Goal: Information Seeking & Learning: Understand process/instructions

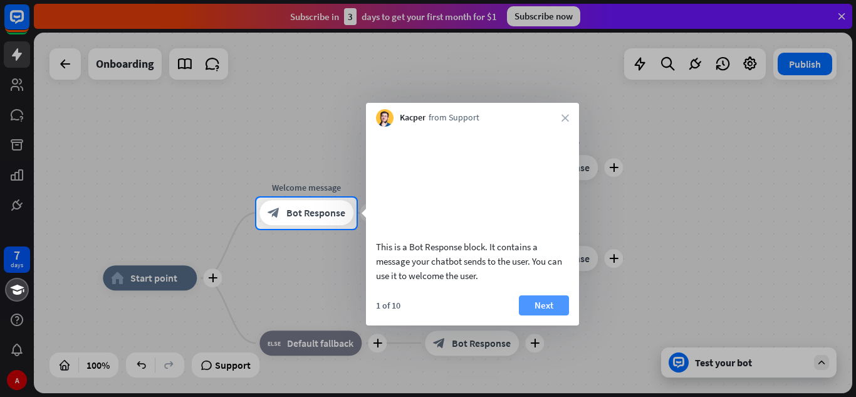
click at [544, 303] on button "Next" at bounding box center [544, 305] width 50 height 20
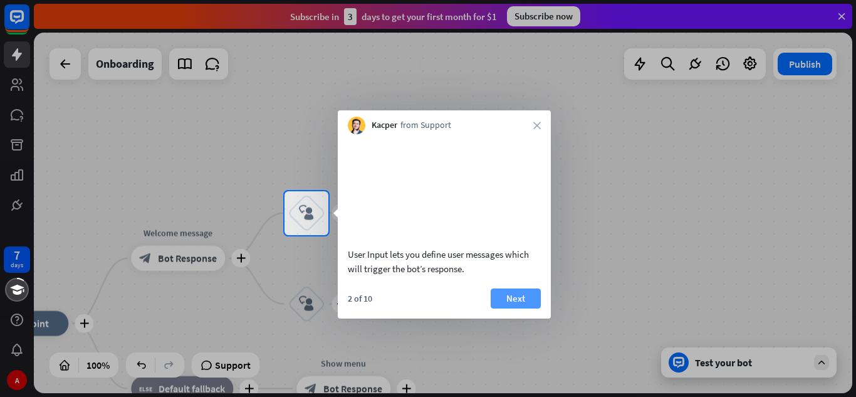
click at [517, 302] on button "Next" at bounding box center [516, 298] width 50 height 20
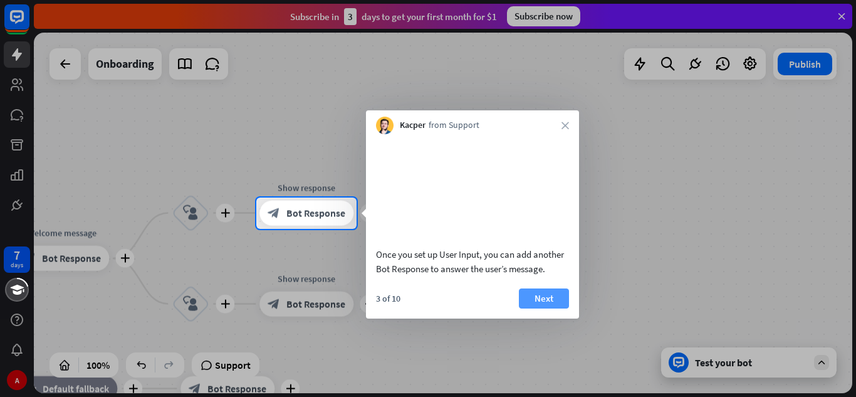
click at [530, 299] on button "Next" at bounding box center [544, 298] width 50 height 20
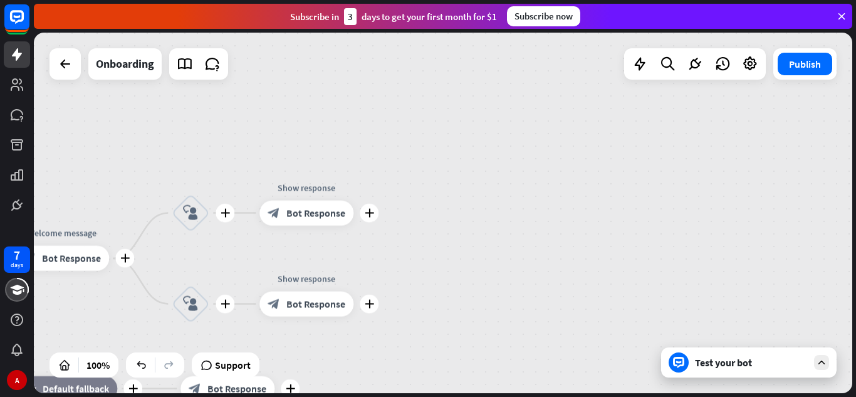
drag, startPoint x: 504, startPoint y: 289, endPoint x: 590, endPoint y: 248, distance: 95.1
click at [590, 248] on div "plus home_2 Start point plus Welcome message block_bot_response Bot Response pl…" at bounding box center [443, 213] width 819 height 360
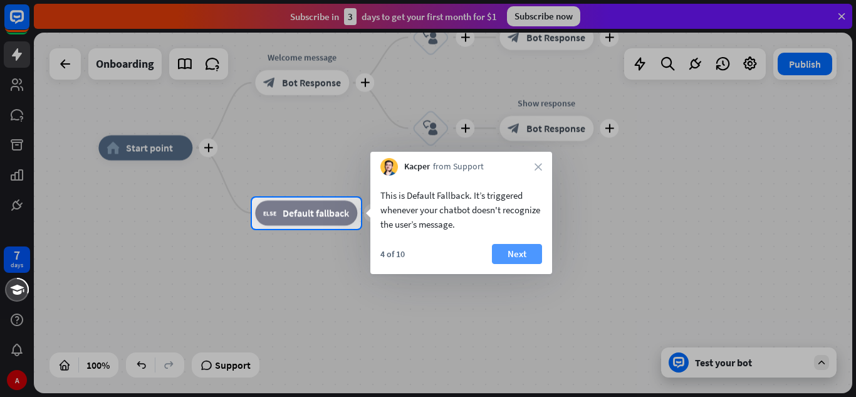
click at [526, 258] on button "Next" at bounding box center [517, 254] width 50 height 20
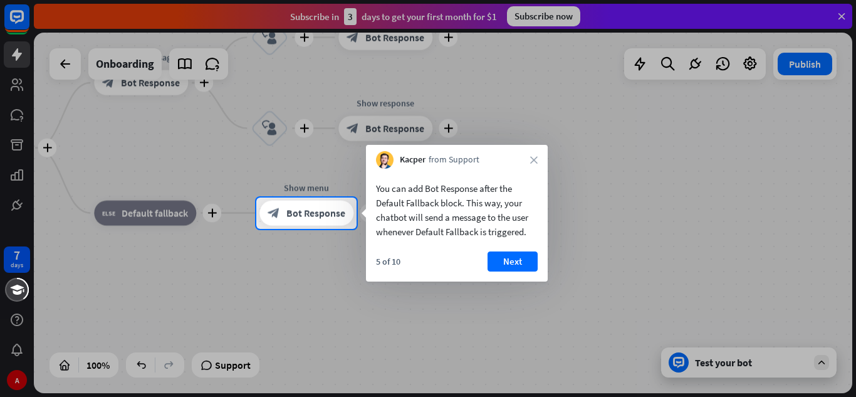
click at [526, 258] on button "Next" at bounding box center [513, 261] width 50 height 20
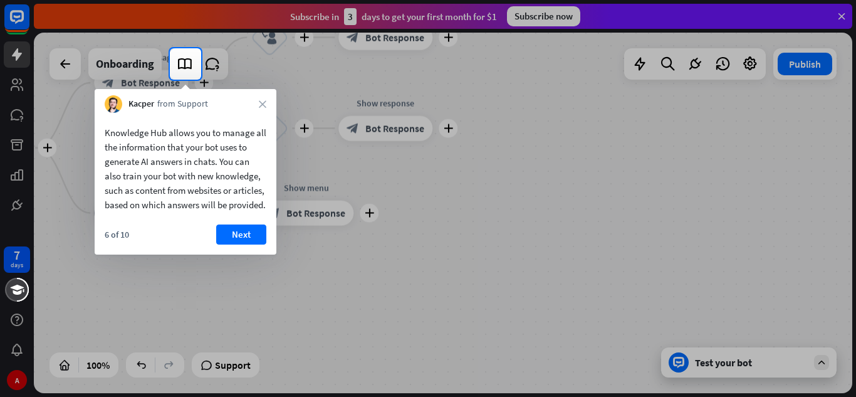
click at [268, 98] on div "Kacper from Support close" at bounding box center [186, 101] width 182 height 24
click at [263, 105] on icon "close" at bounding box center [263, 104] width 8 height 8
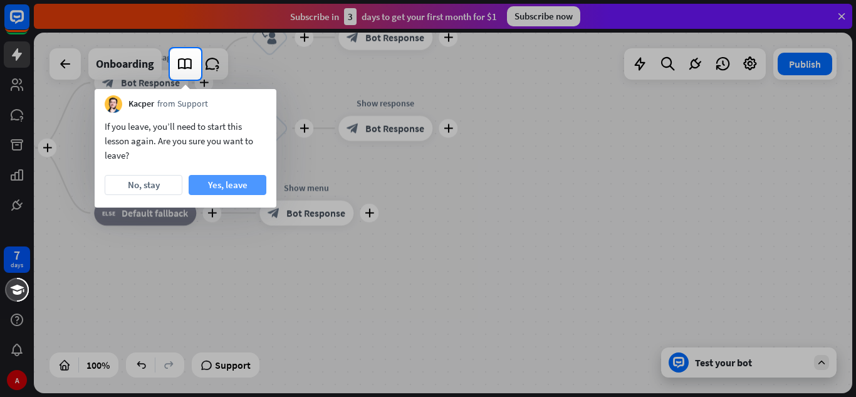
click at [233, 185] on button "Yes, leave" at bounding box center [228, 185] width 78 height 20
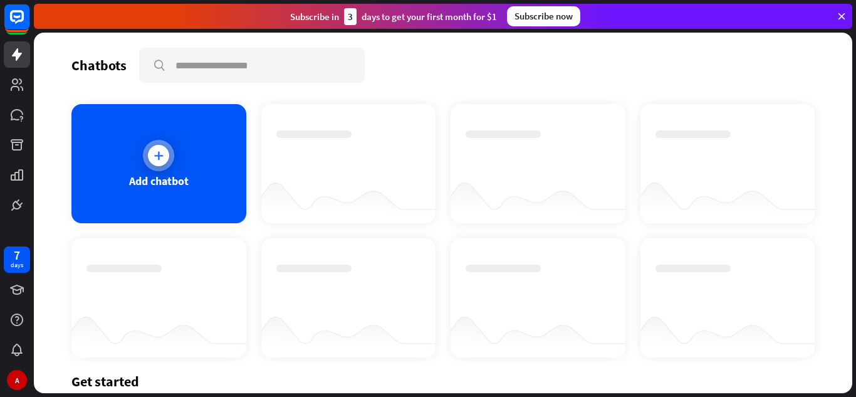
click at [167, 197] on div "Add chatbot" at bounding box center [158, 163] width 175 height 119
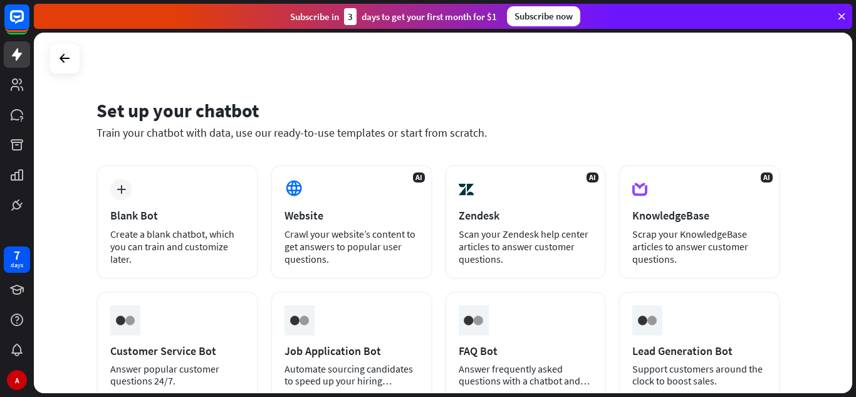
click at [493, 177] on div "AI Zendesk Scan your Zendesk help center articles to answer customer questions." at bounding box center [526, 222] width 162 height 114
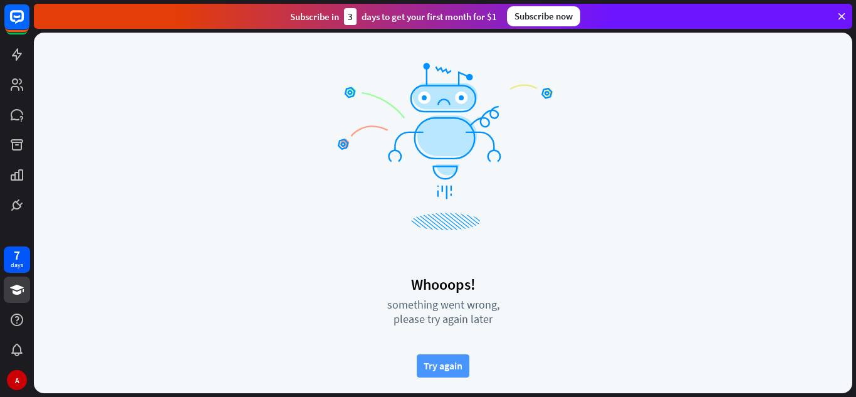
click at [443, 367] on button "Try again" at bounding box center [443, 365] width 53 height 23
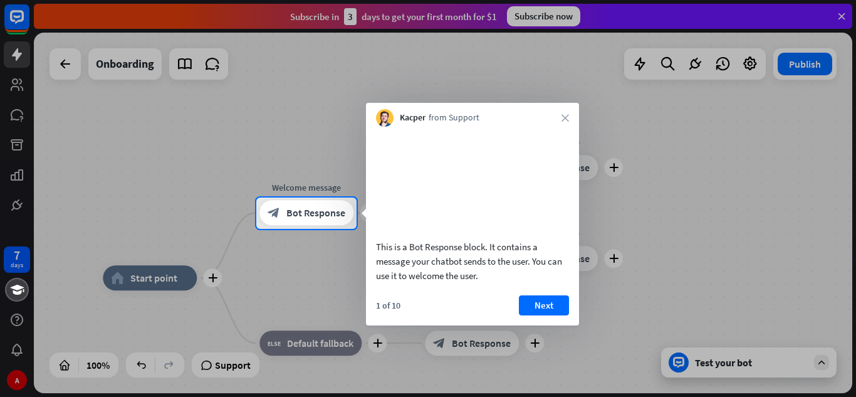
click at [561, 115] on div "Kacper from Support close" at bounding box center [472, 115] width 213 height 24
click at [567, 120] on icon "close" at bounding box center [566, 118] width 8 height 8
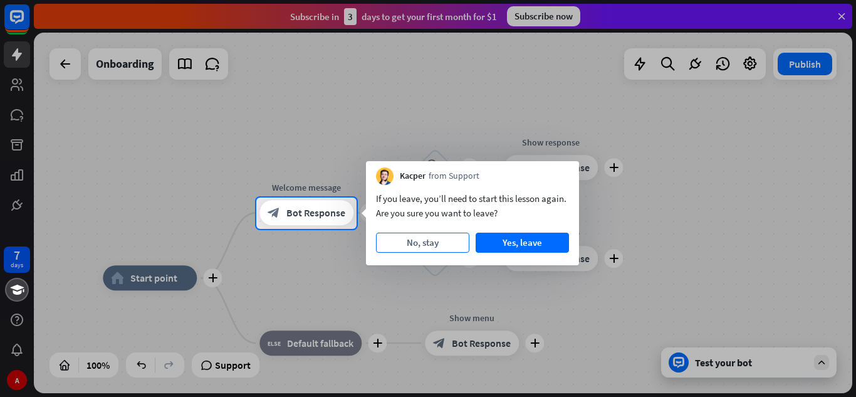
click at [425, 244] on button "No, stay" at bounding box center [422, 243] width 93 height 20
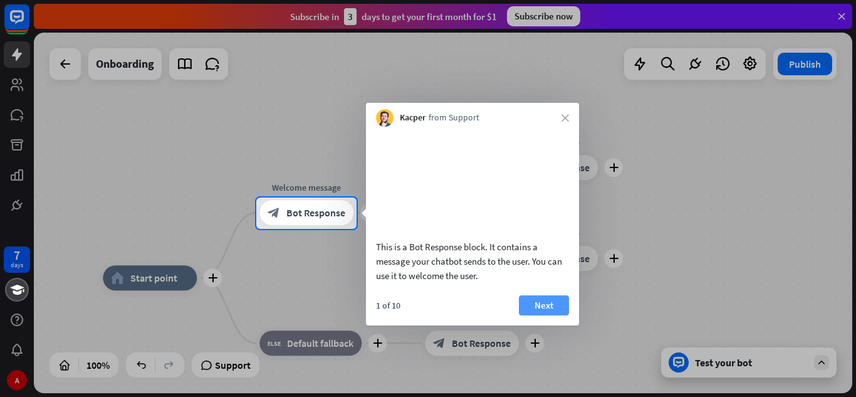
click at [528, 298] on button "Next" at bounding box center [544, 305] width 50 height 20
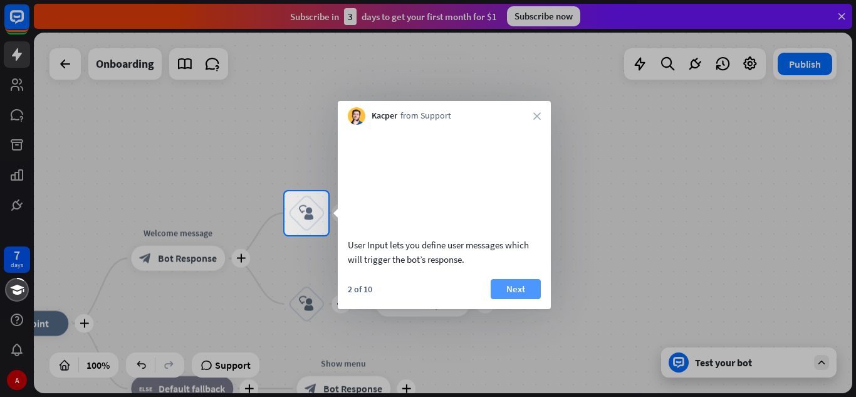
click at [507, 299] on button "Next" at bounding box center [516, 289] width 50 height 20
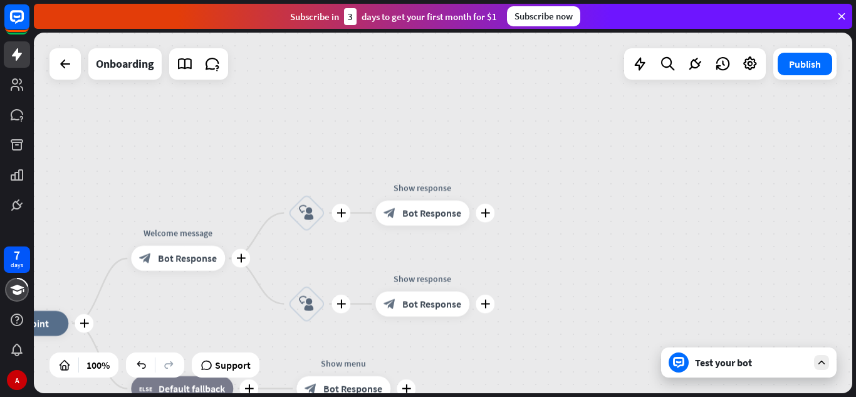
drag, startPoint x: 230, startPoint y: 183, endPoint x: 307, endPoint y: 144, distance: 86.1
click at [307, 144] on div "plus home_2 Start point plus Welcome message block_bot_response Bot Response pl…" at bounding box center [443, 213] width 819 height 360
